Goal: Use online tool/utility: Utilize a website feature to perform a specific function

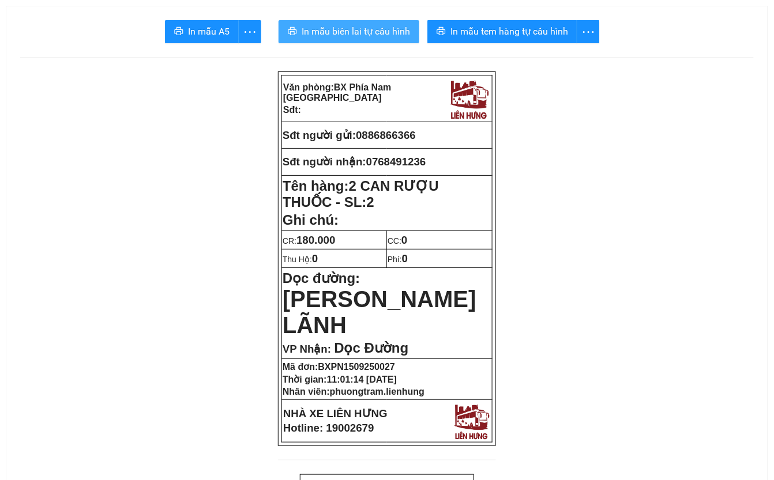
click at [344, 22] on button "In mẫu biên lai tự cấu hình" at bounding box center [349, 31] width 141 height 23
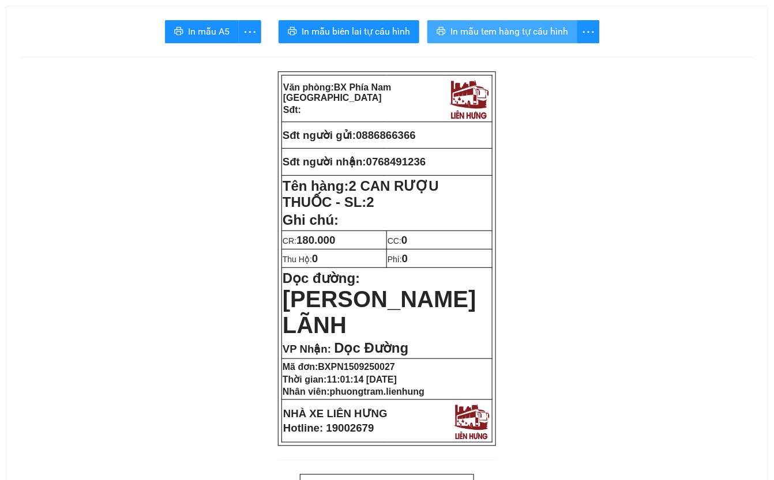
drag, startPoint x: 471, startPoint y: 30, endPoint x: 461, endPoint y: 60, distance: 31.6
click at [471, 31] on span "In mẫu tem hàng tự cấu hình" at bounding box center [509, 31] width 118 height 14
click at [499, 33] on span "In mẫu tem hàng tự cấu hình" at bounding box center [509, 31] width 118 height 14
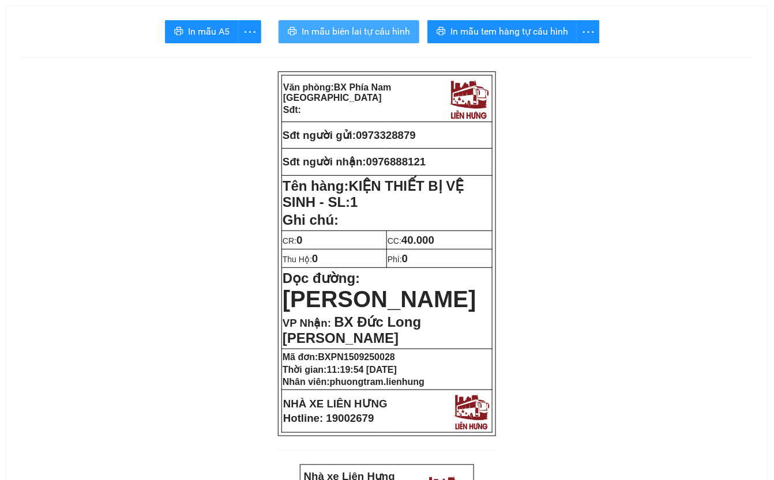
click at [365, 33] on span "In mẫu biên lai tự cấu hình" at bounding box center [356, 31] width 108 height 14
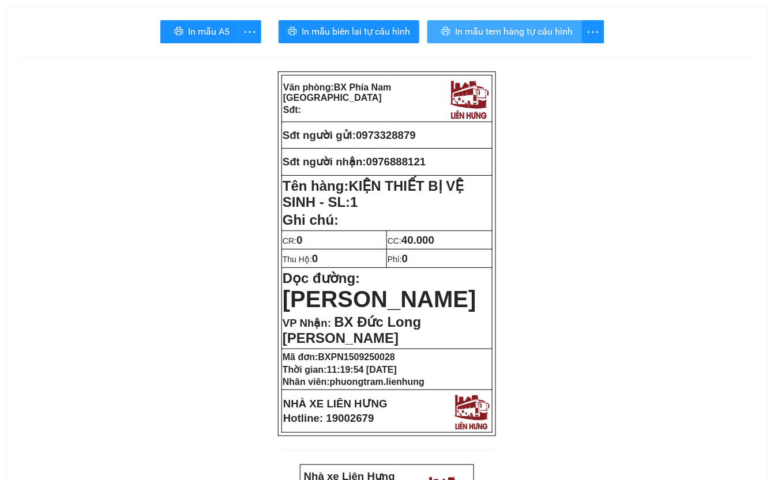
click at [495, 25] on span "In mẫu tem hàng tự cấu hình" at bounding box center [514, 31] width 118 height 14
